Goal: Transaction & Acquisition: Purchase product/service

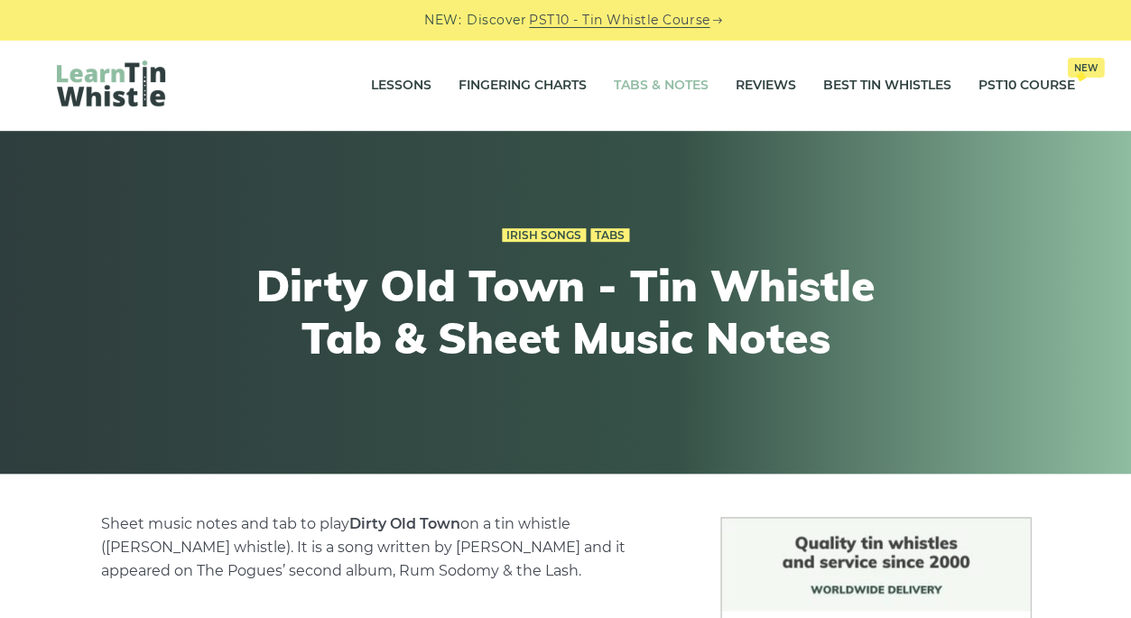
click at [676, 85] on link "Tabs & Notes" at bounding box center [661, 85] width 95 height 45
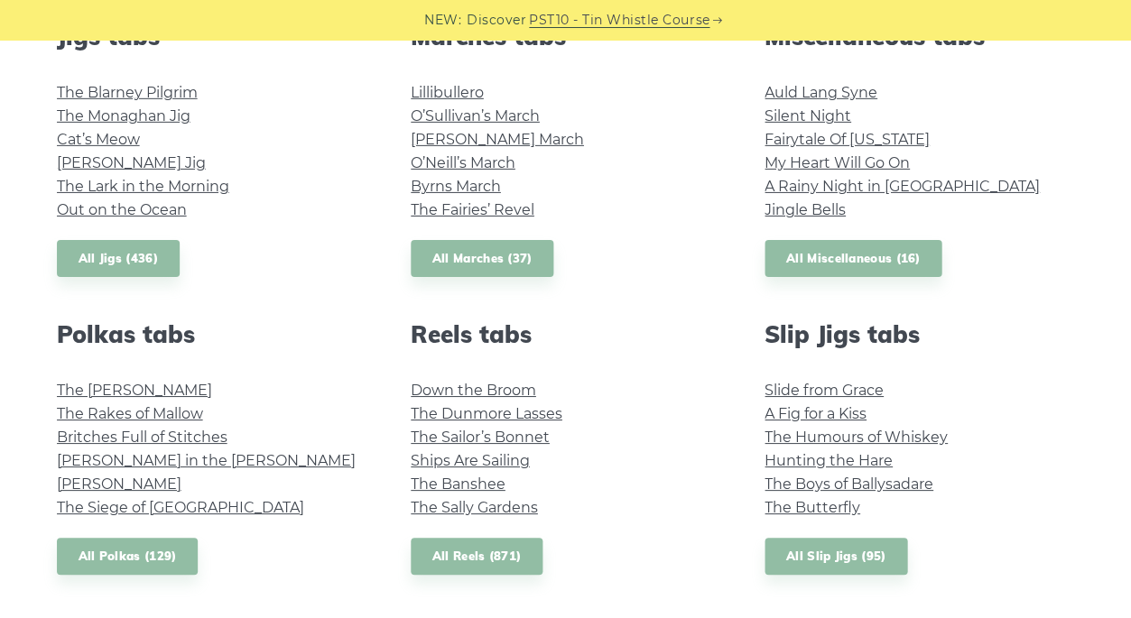
scroll to position [1049, 0]
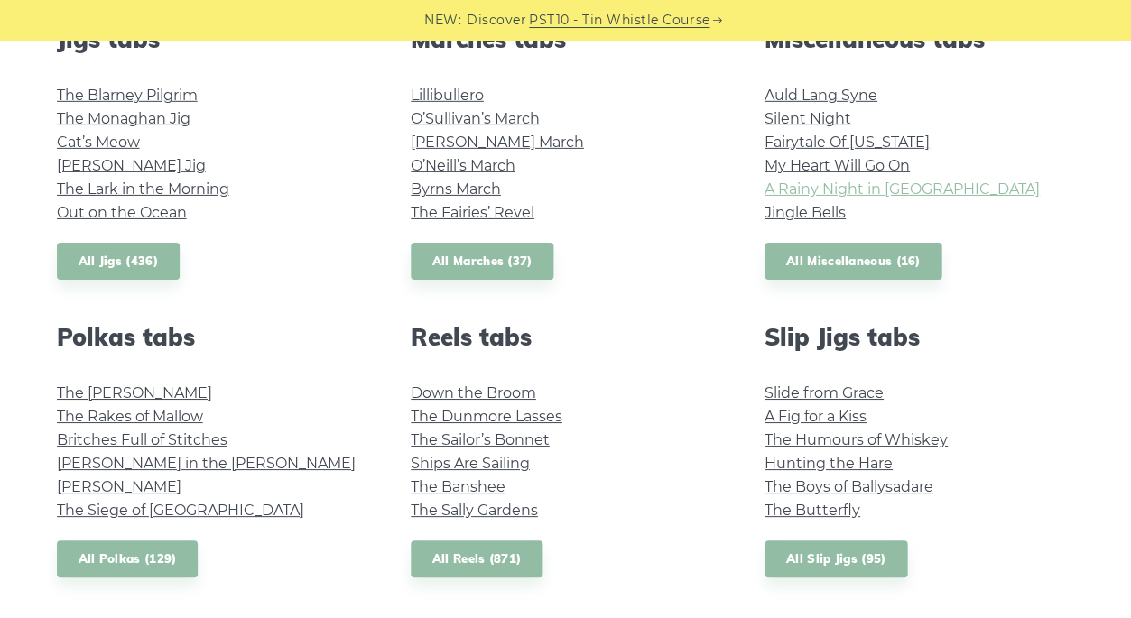
click at [873, 180] on link "A Rainy Night in Soho" at bounding box center [901, 188] width 275 height 17
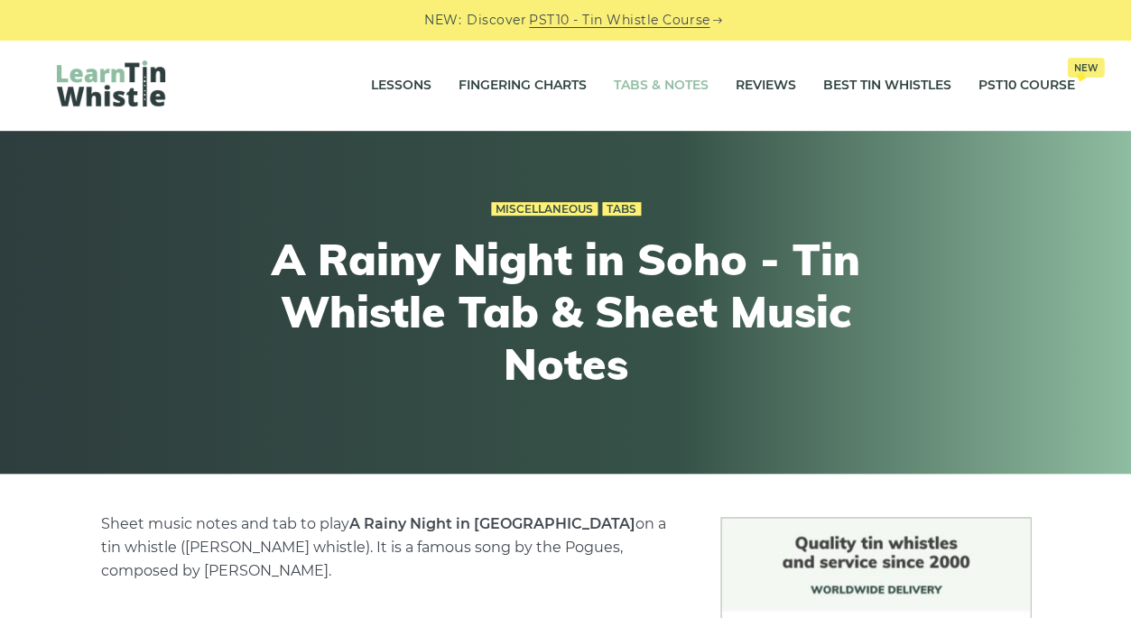
click at [673, 83] on link "Tabs & Notes" at bounding box center [661, 85] width 95 height 45
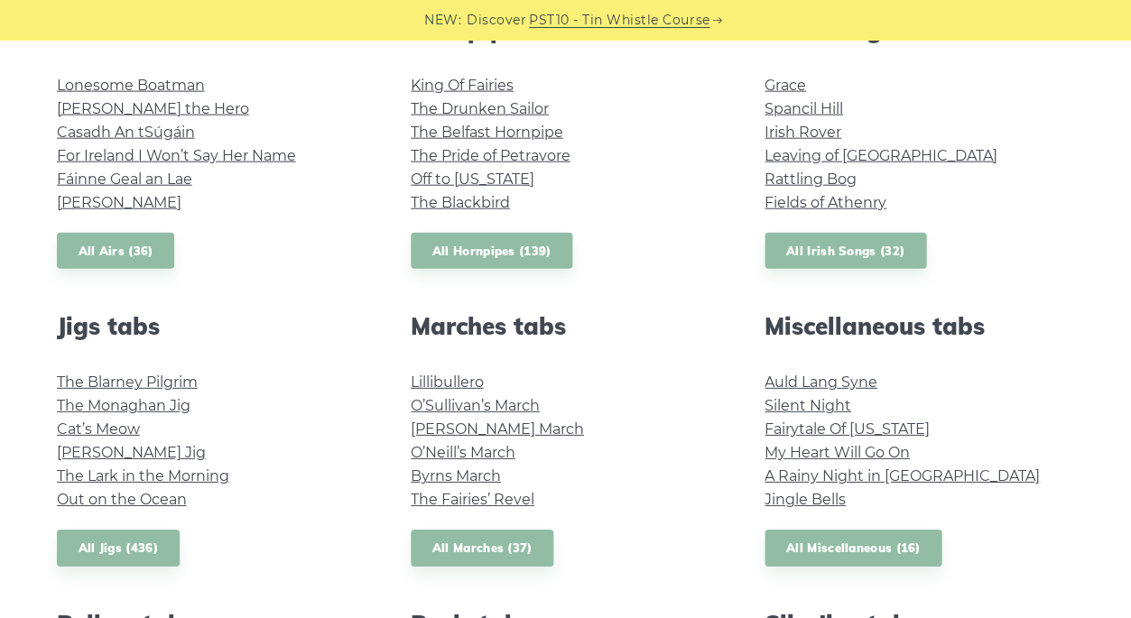
scroll to position [776, 0]
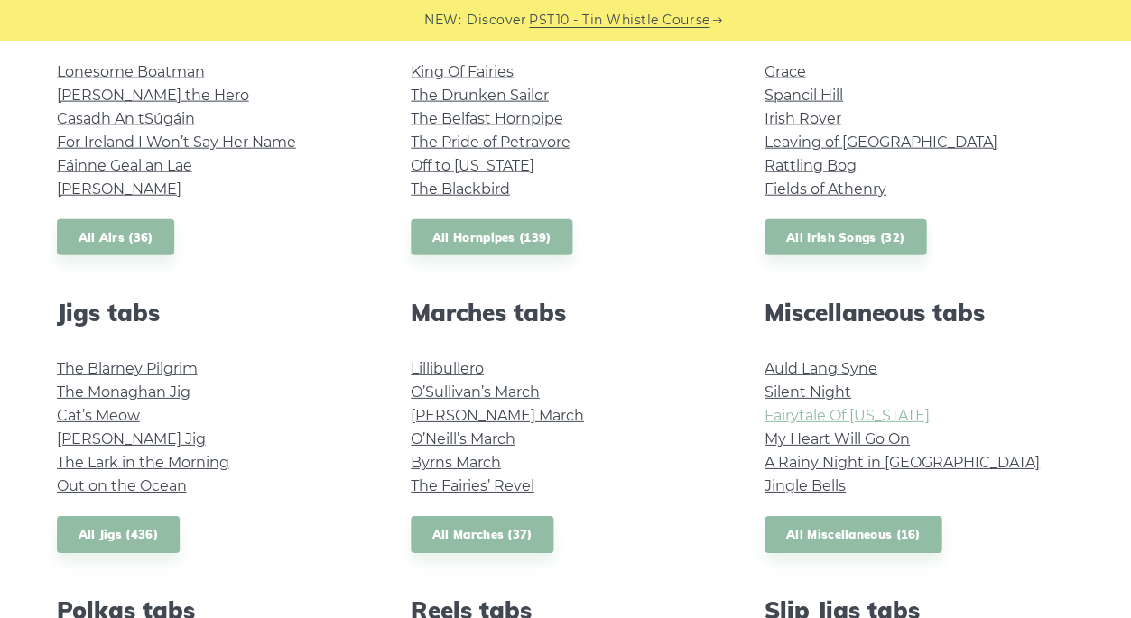
click at [834, 407] on link "Fairytale Of [US_STATE]" at bounding box center [846, 415] width 165 height 17
click at [252, 219] on div "Airs tabs Lonesome [PERSON_NAME] the Hero Casadh An tSúgáin For Ireland I Won’t…" at bounding box center [212, 129] width 354 height 254
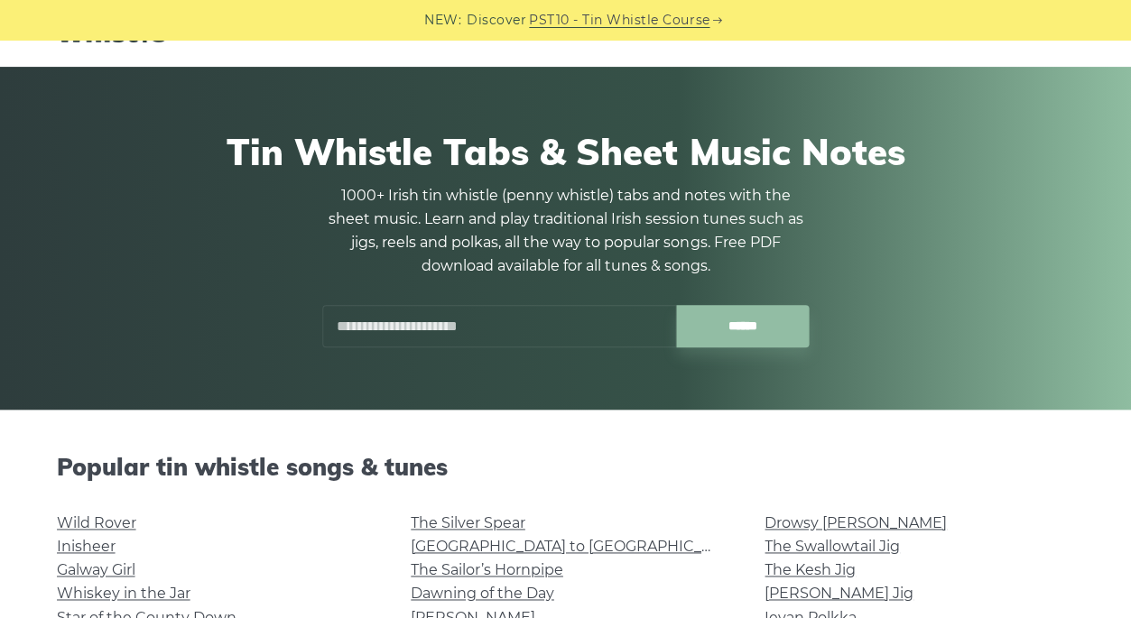
scroll to position [61, 0]
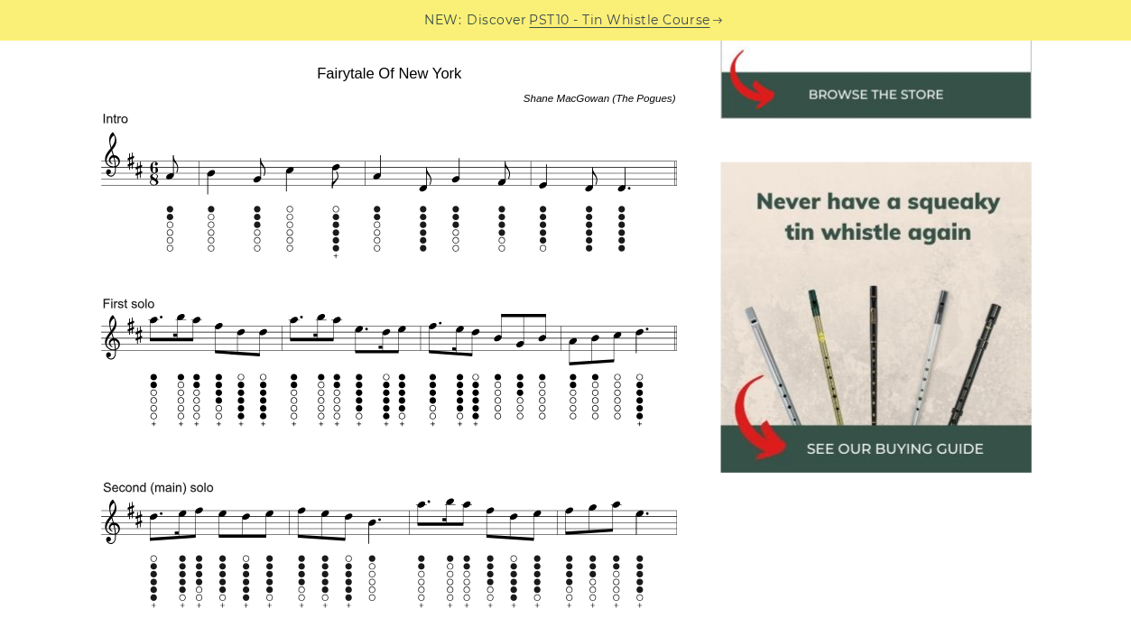
scroll to position [707, 0]
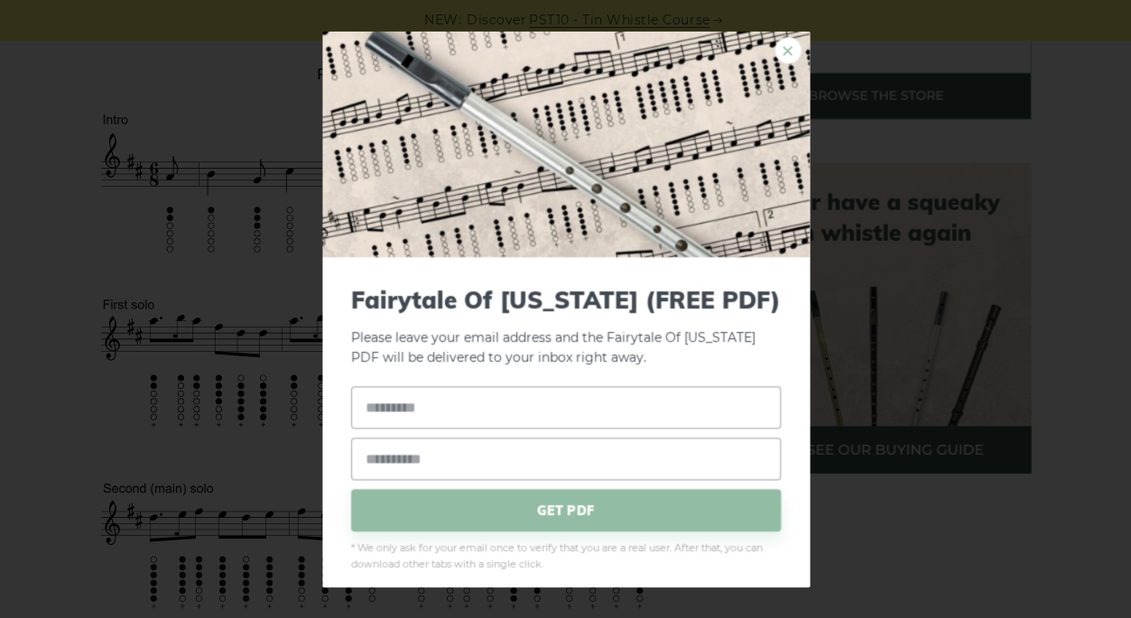
click at [784, 51] on link "×" at bounding box center [787, 49] width 27 height 27
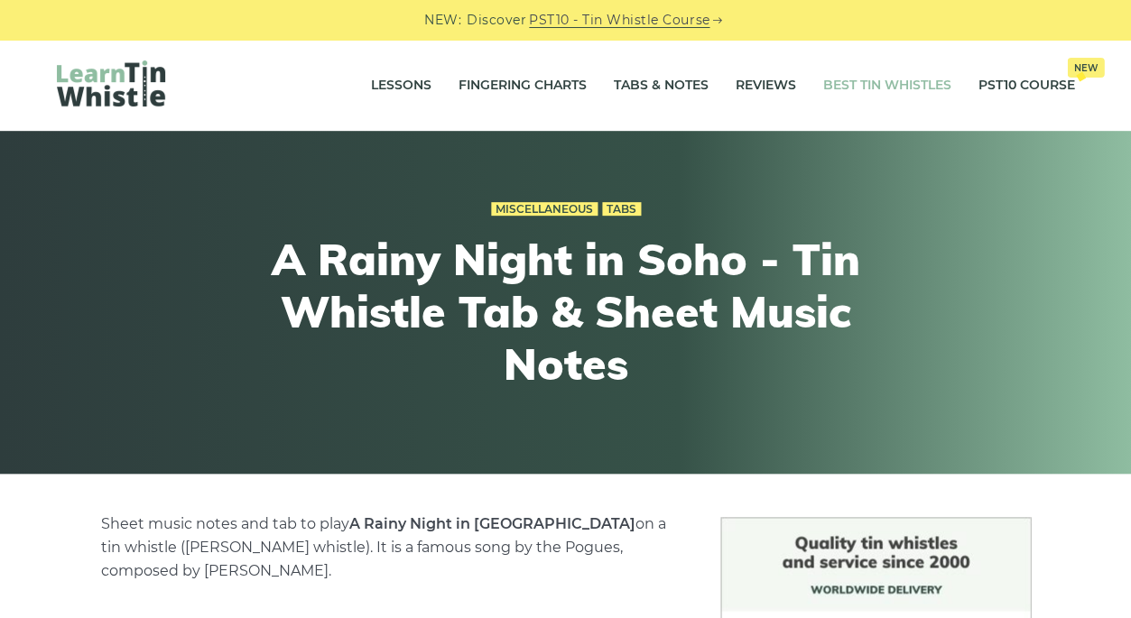
click at [887, 83] on link "Best Tin Whistles" at bounding box center [887, 85] width 128 height 45
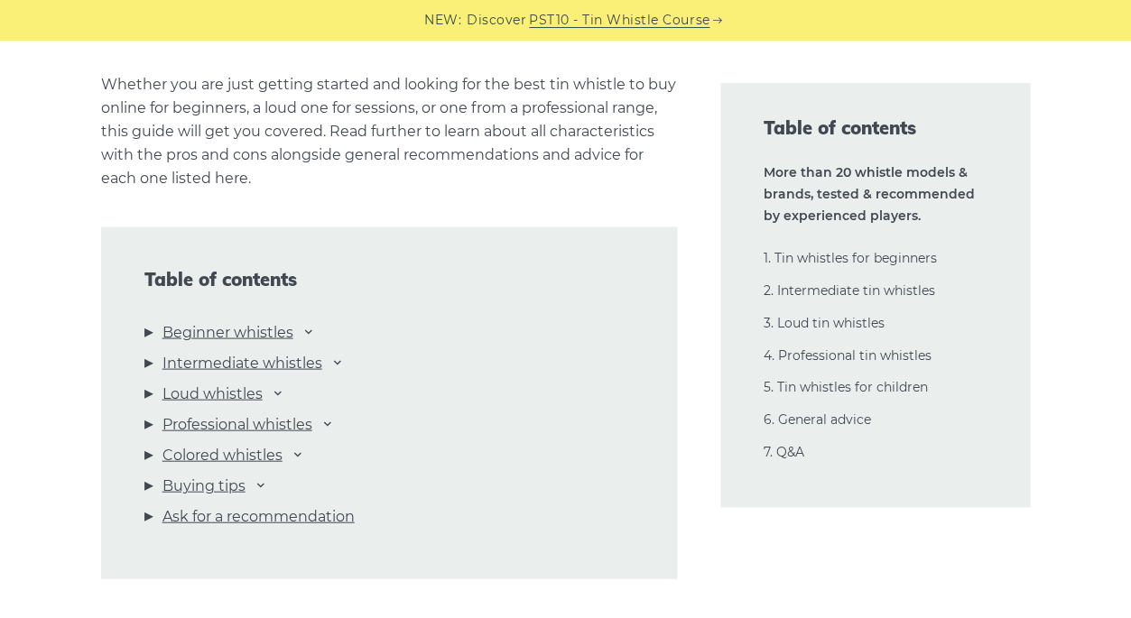
scroll to position [1846, 0]
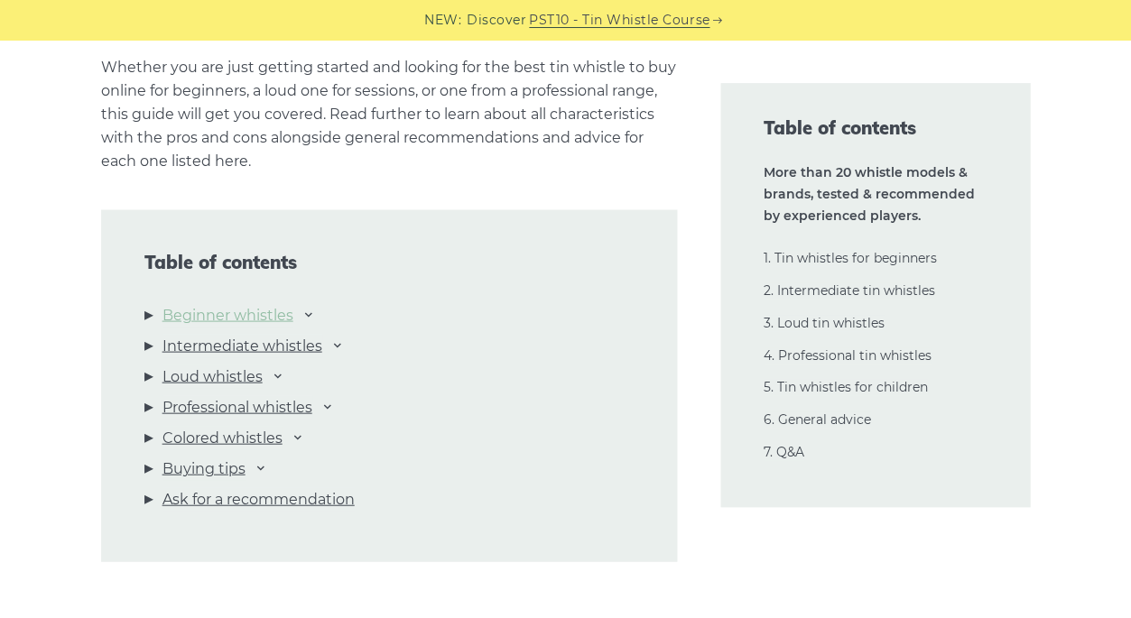
click at [231, 306] on link "Beginner whistles" at bounding box center [227, 314] width 131 height 23
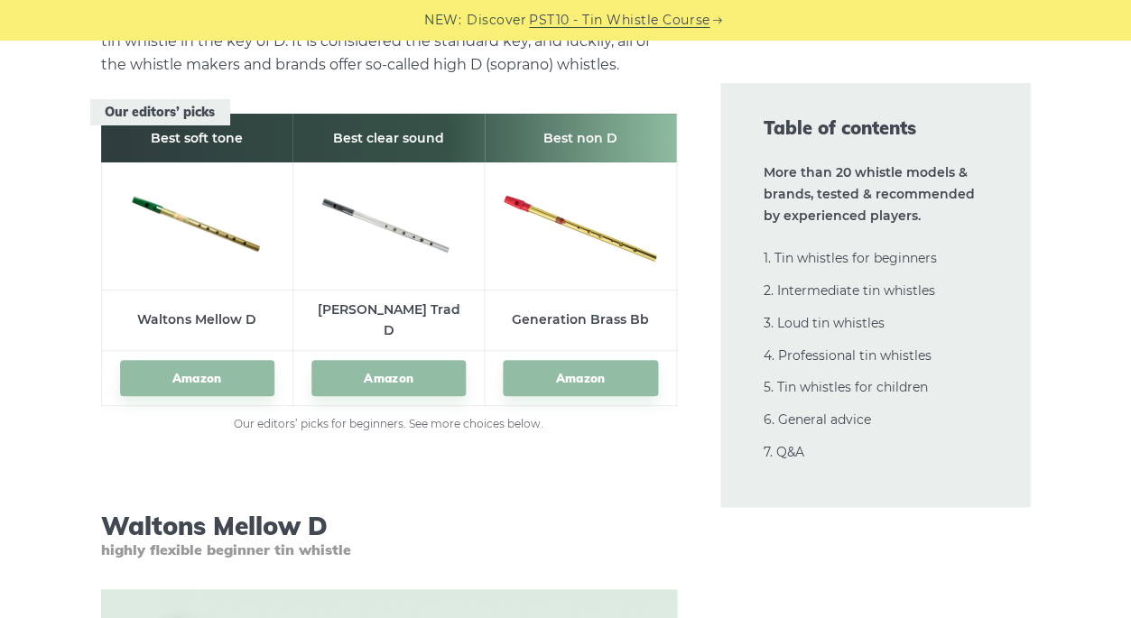
scroll to position [2641, 0]
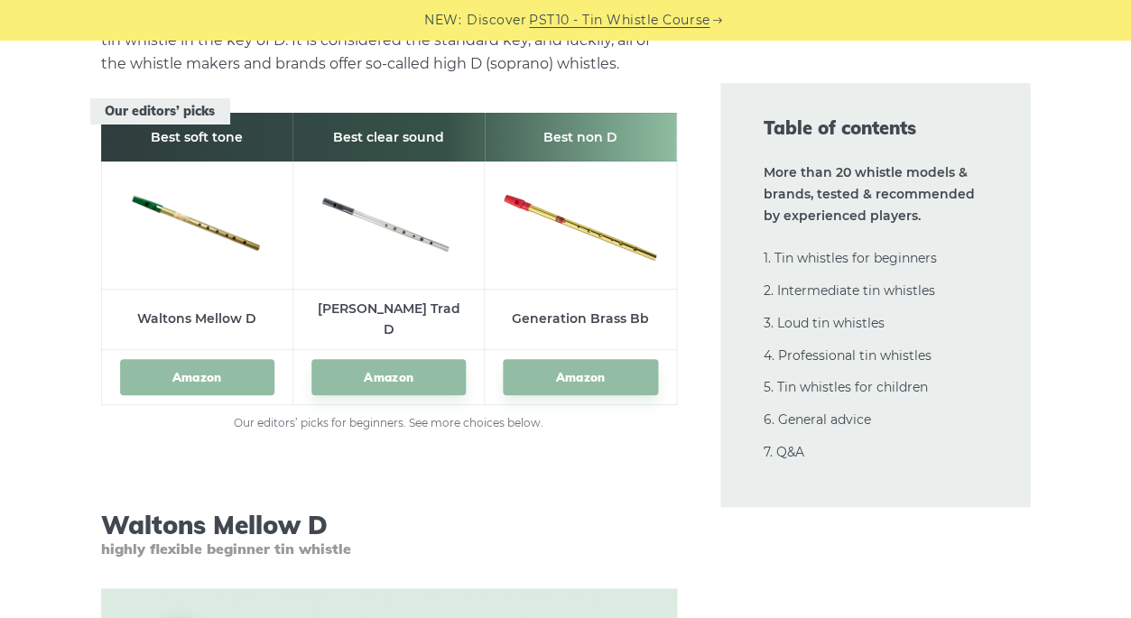
click at [195, 359] on link "Amazon" at bounding box center [197, 377] width 154 height 37
